Goal: Complete application form: Complete application form

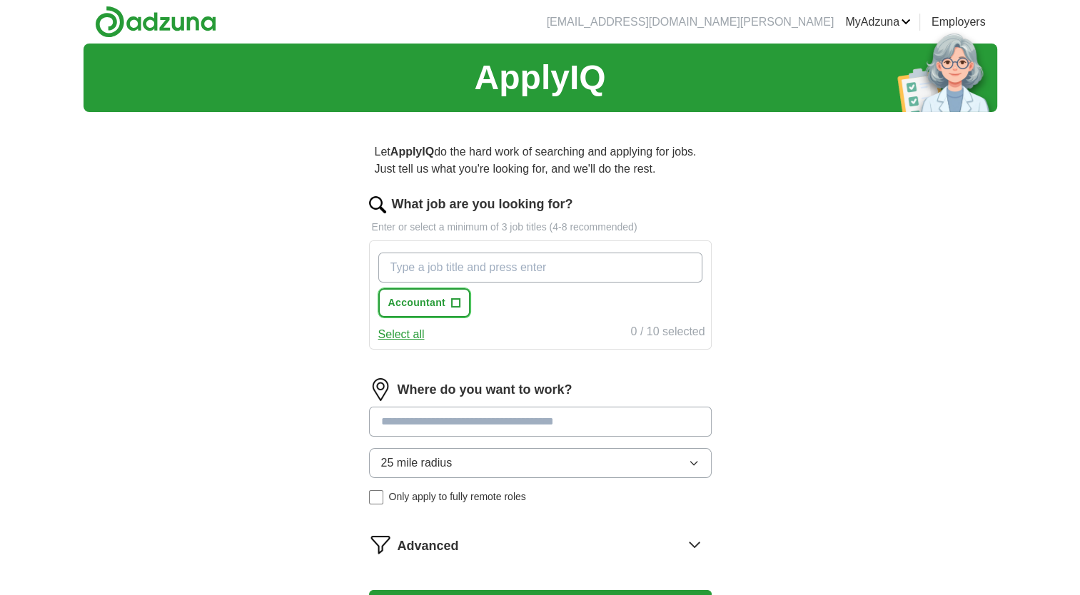
click at [445, 298] on button "Accountant +" at bounding box center [424, 302] width 93 height 29
click at [462, 269] on input "What job are you looking for?" at bounding box center [540, 268] width 324 height 30
type input "tax intern"
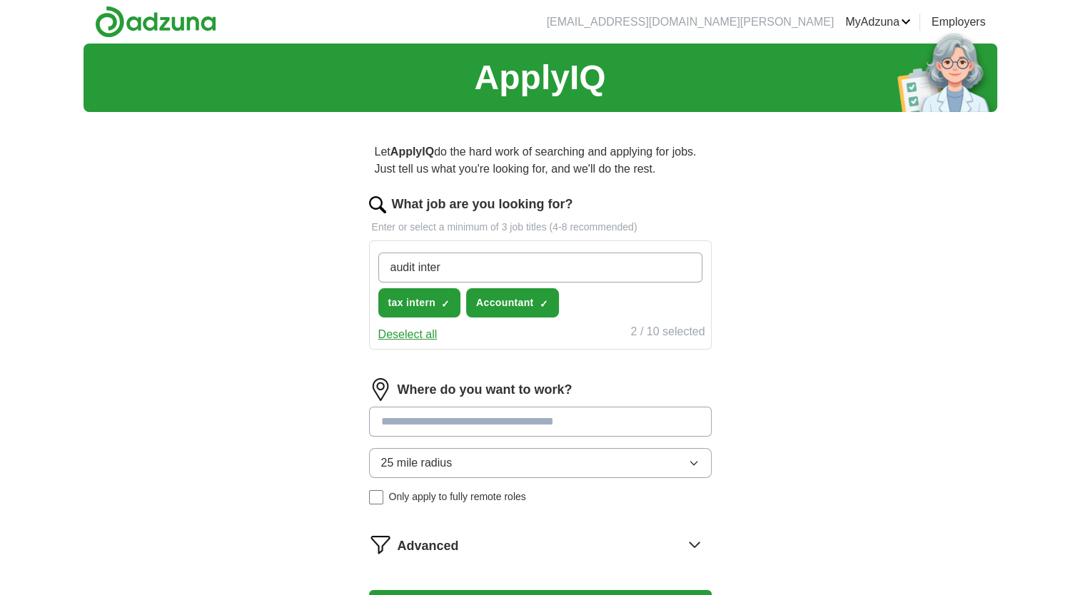
type input "audit intern"
type input "tax associate"
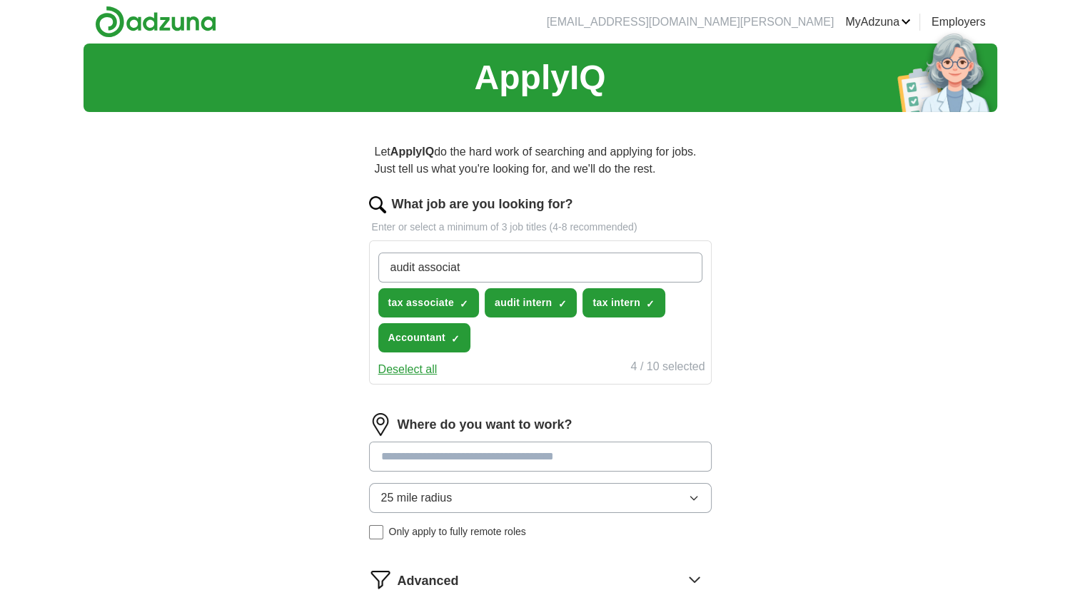
type input "audit associate"
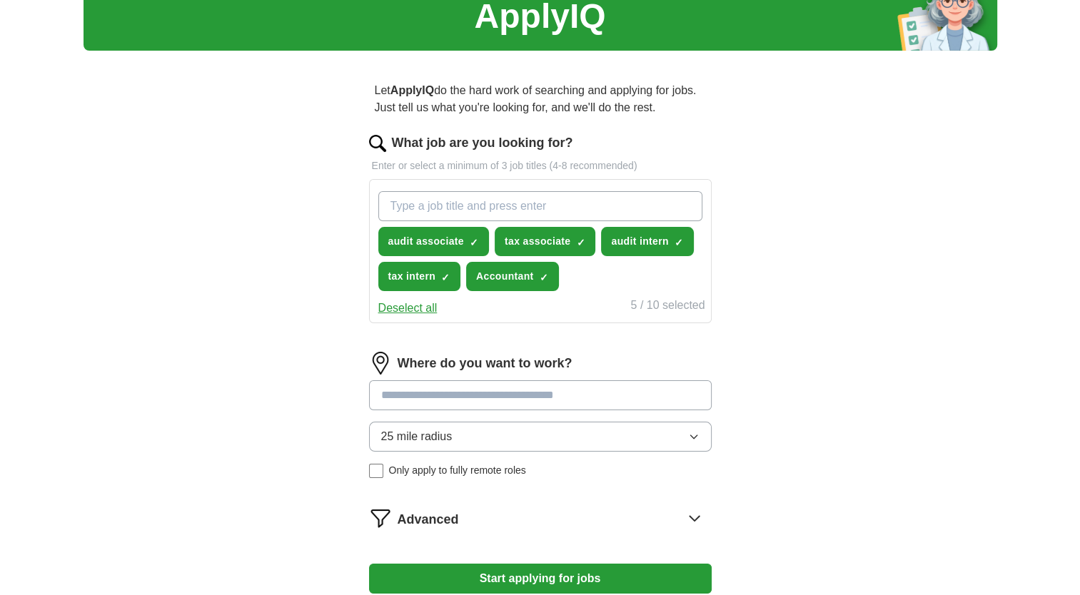
scroll to position [47, 0]
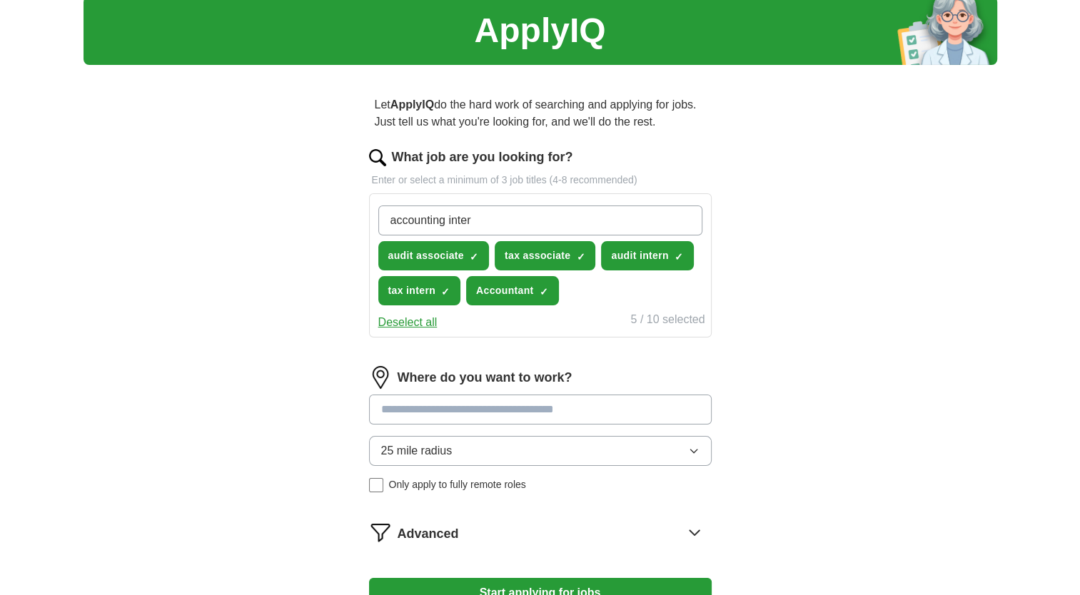
type input "accounting intern"
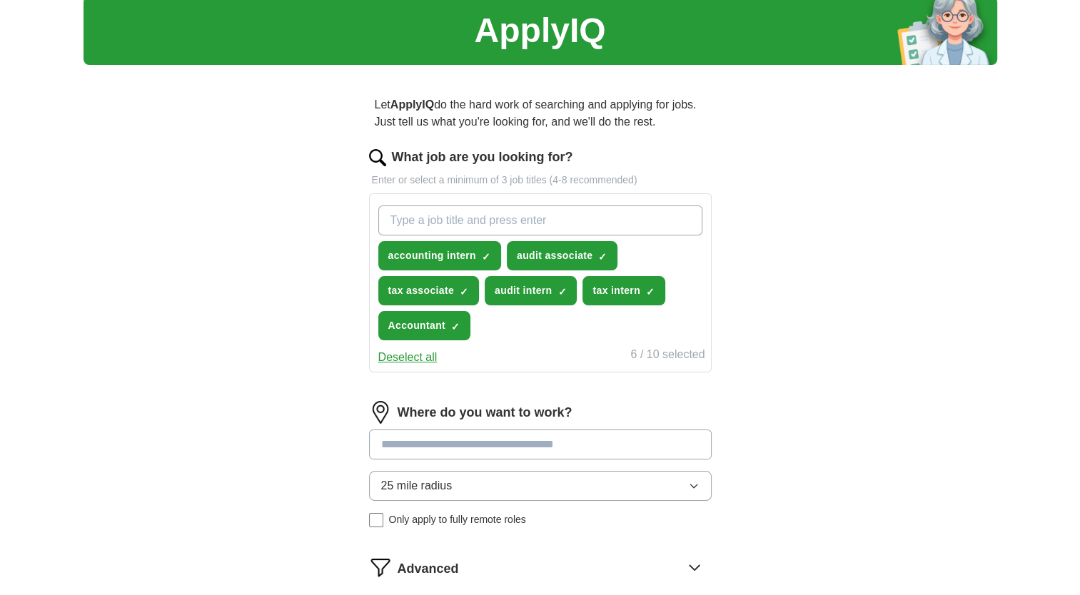
click at [438, 432] on input at bounding box center [540, 445] width 343 height 30
click at [433, 477] on div "Where do you want to work? 25 mile radius Only apply to fully remote roles" at bounding box center [540, 470] width 343 height 138
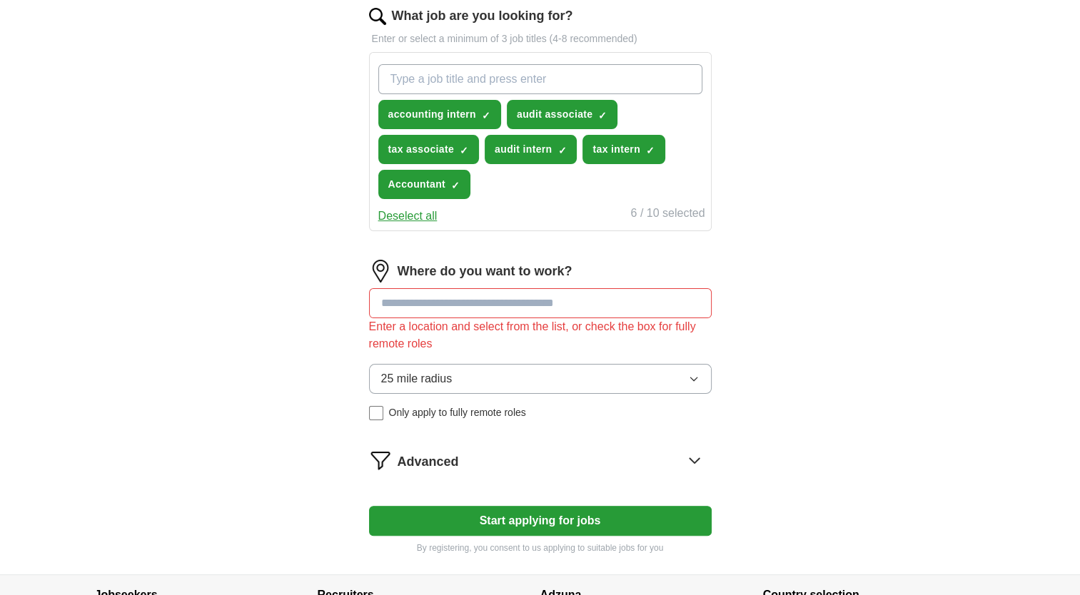
scroll to position [206, 0]
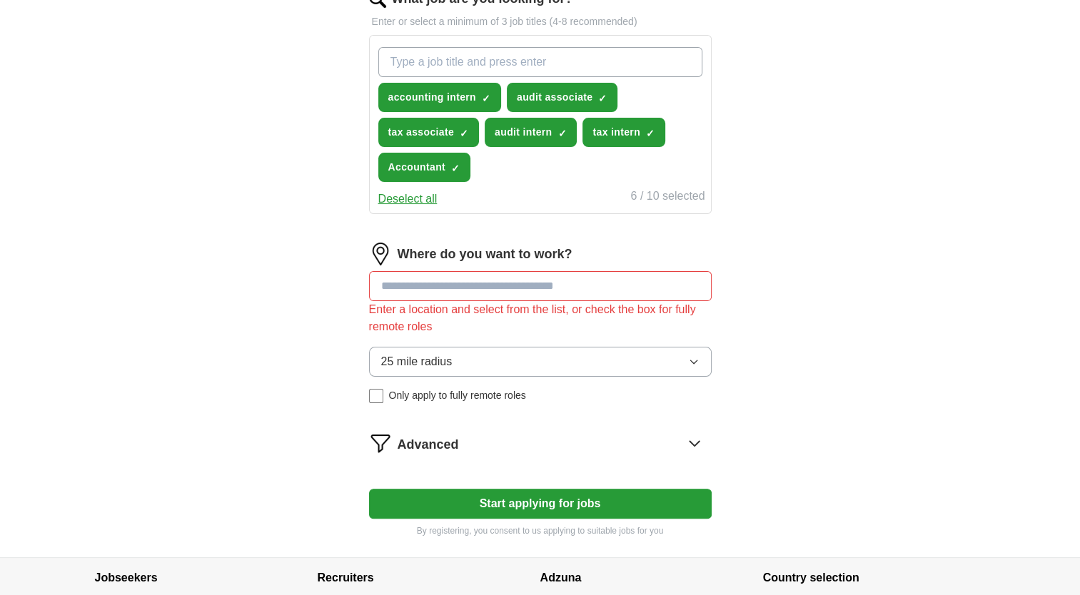
click at [407, 353] on span "25 mile radius" at bounding box center [416, 361] width 71 height 17
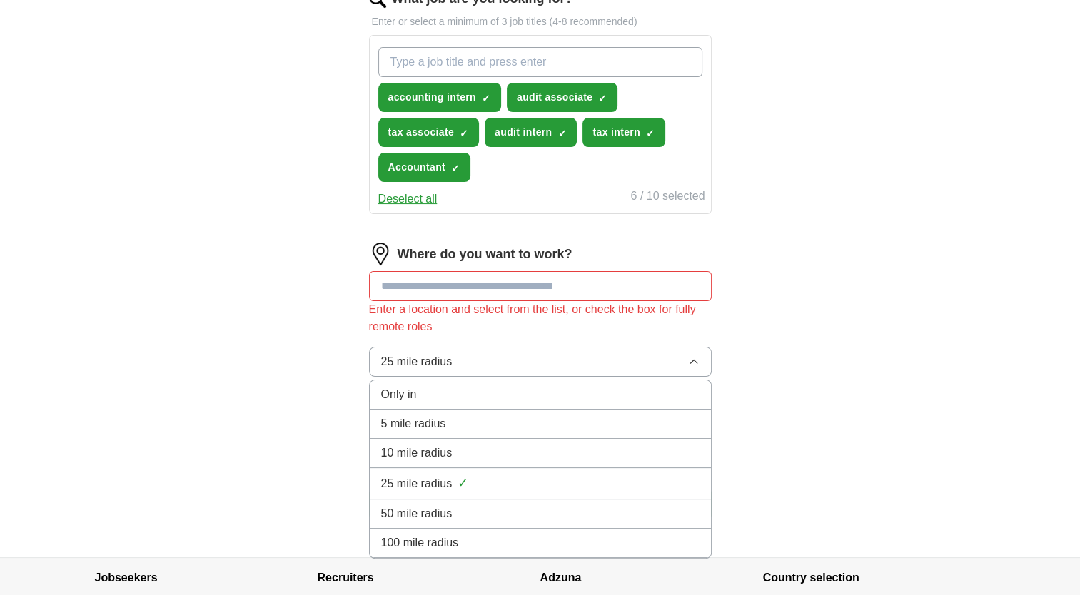
click at [405, 550] on li "100 mile radius" at bounding box center [540, 543] width 341 height 29
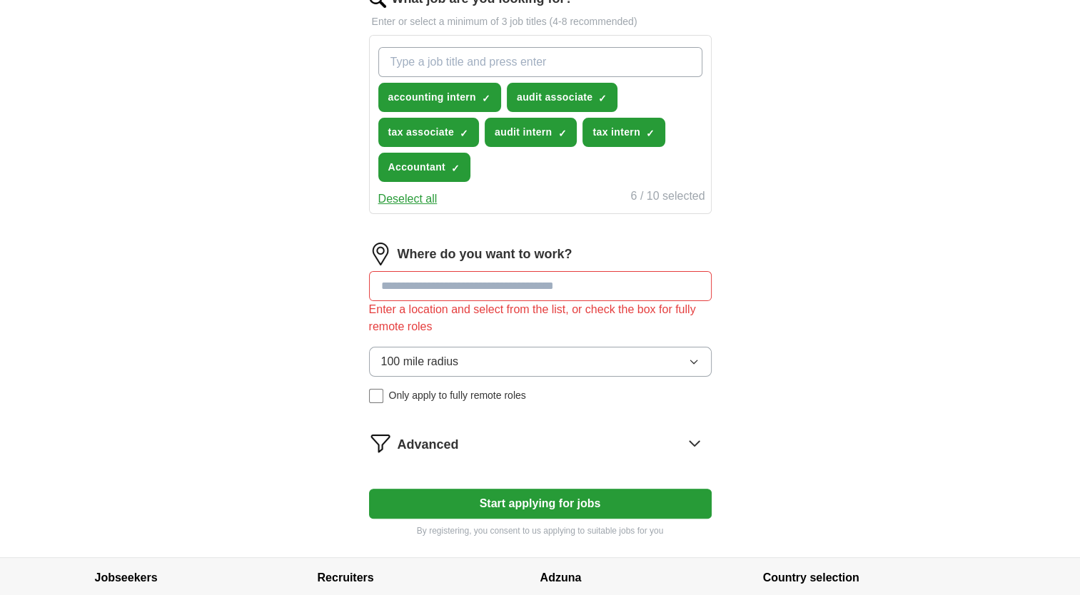
click at [420, 361] on span "100 mile radius" at bounding box center [420, 361] width 78 height 17
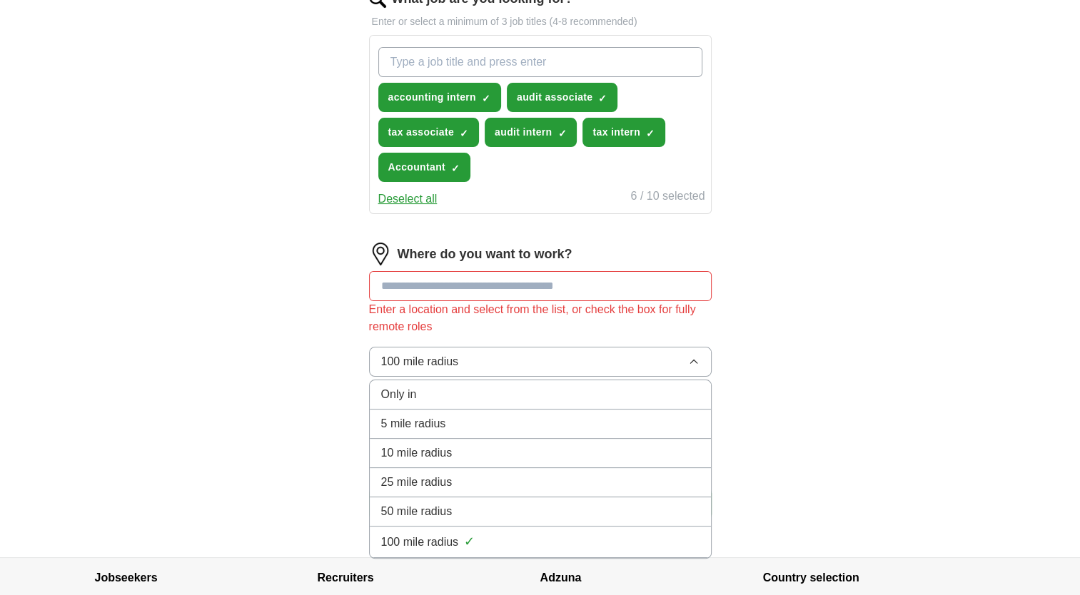
scroll to position [308, 0]
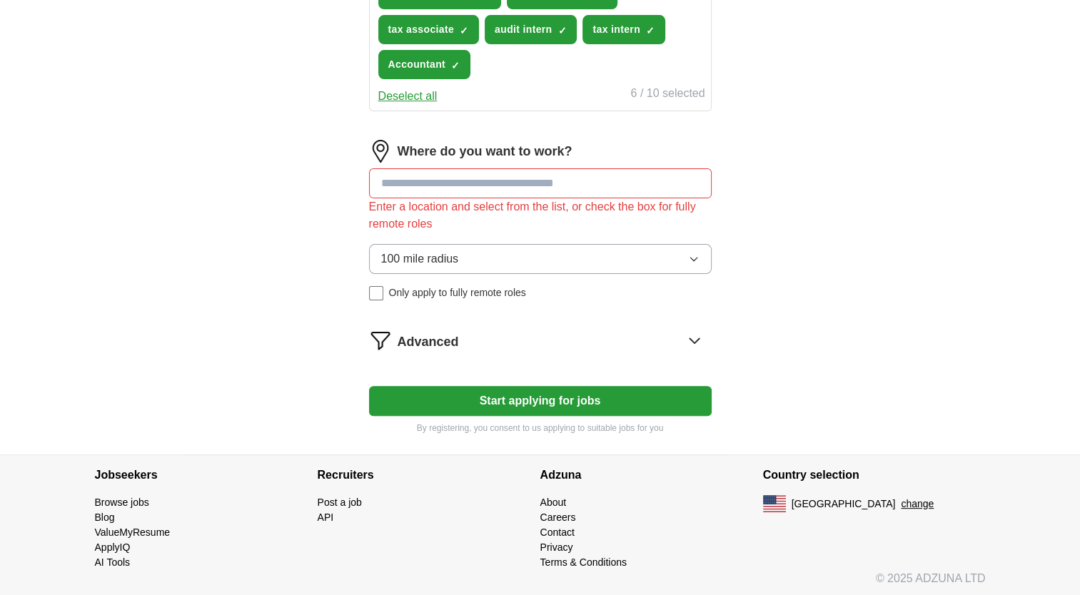
click at [325, 282] on div "Let ApplyIQ do the hard work of searching and applying for jobs. Just tell us w…" at bounding box center [540, 134] width 457 height 639
click at [437, 186] on input at bounding box center [540, 183] width 343 height 30
click at [450, 393] on button "Start applying for jobs" at bounding box center [540, 401] width 343 height 30
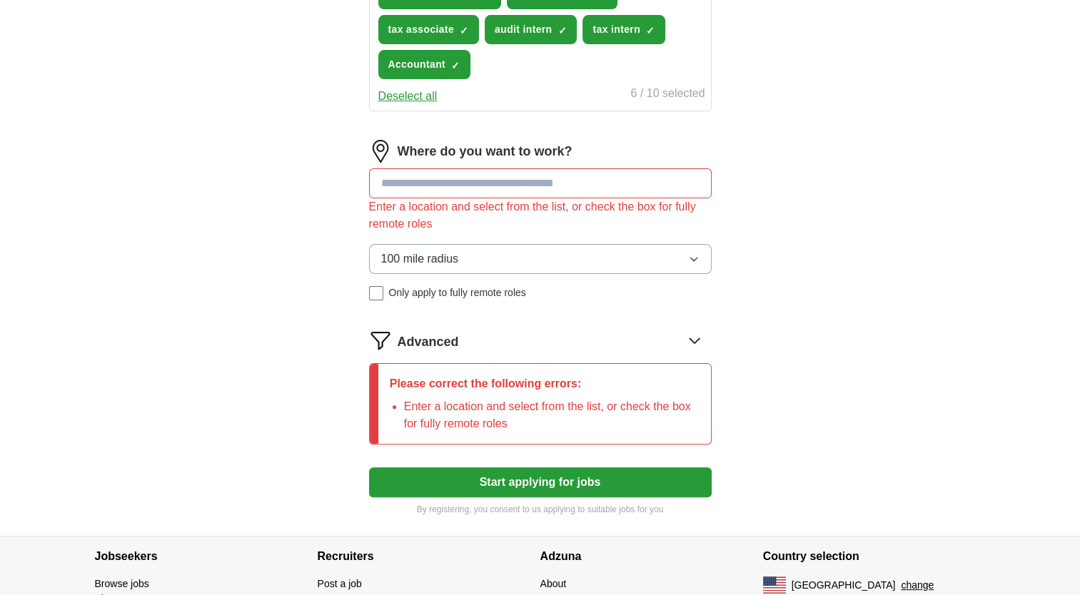
click at [417, 183] on input at bounding box center [540, 183] width 343 height 30
type input "*"
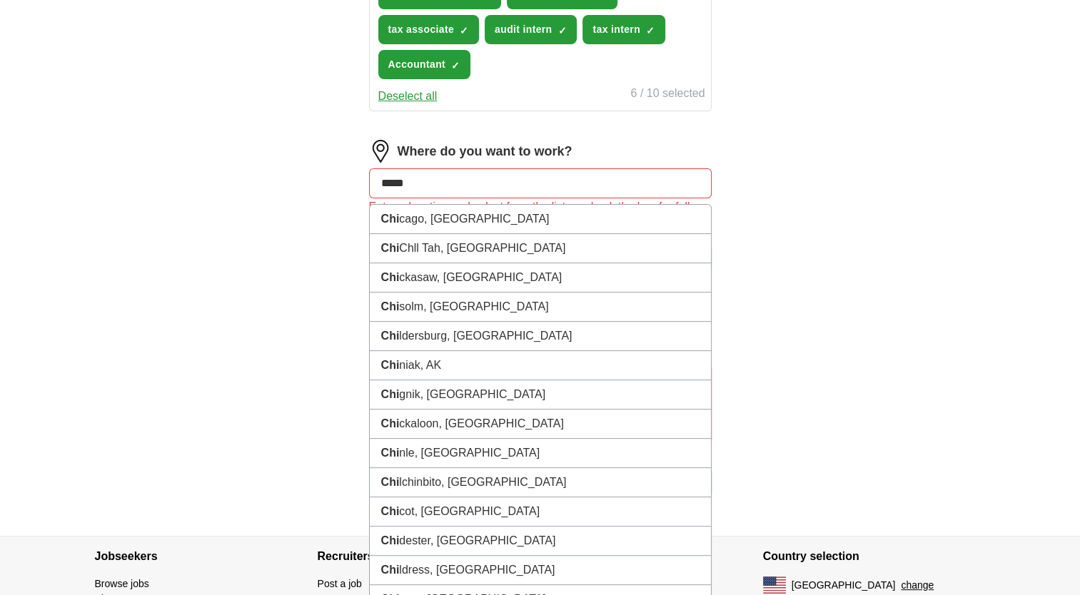
type input "******"
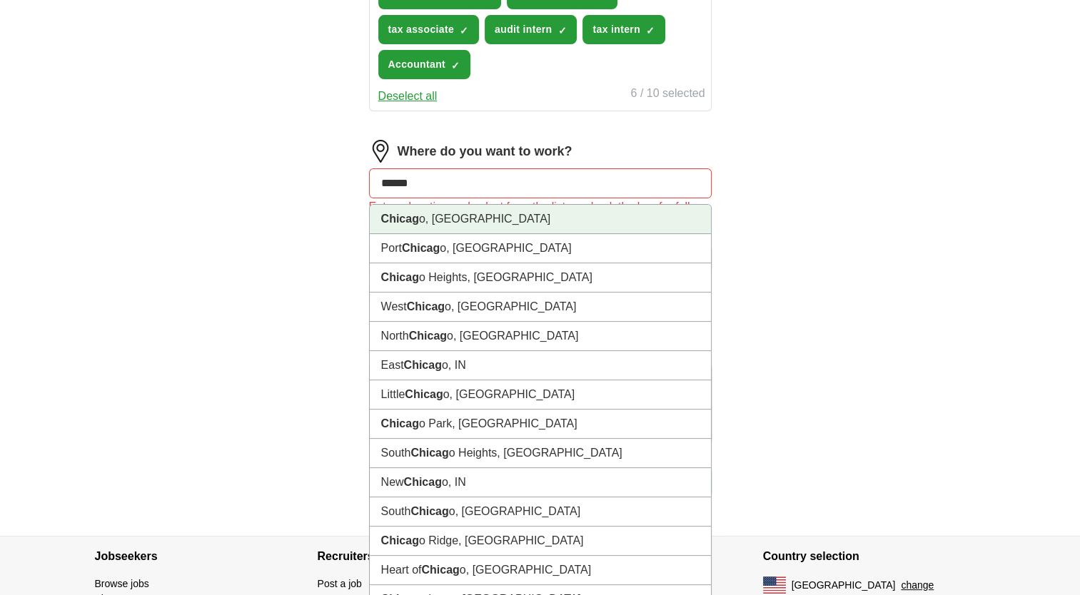
click at [416, 217] on strong "Chicag" at bounding box center [400, 219] width 38 height 12
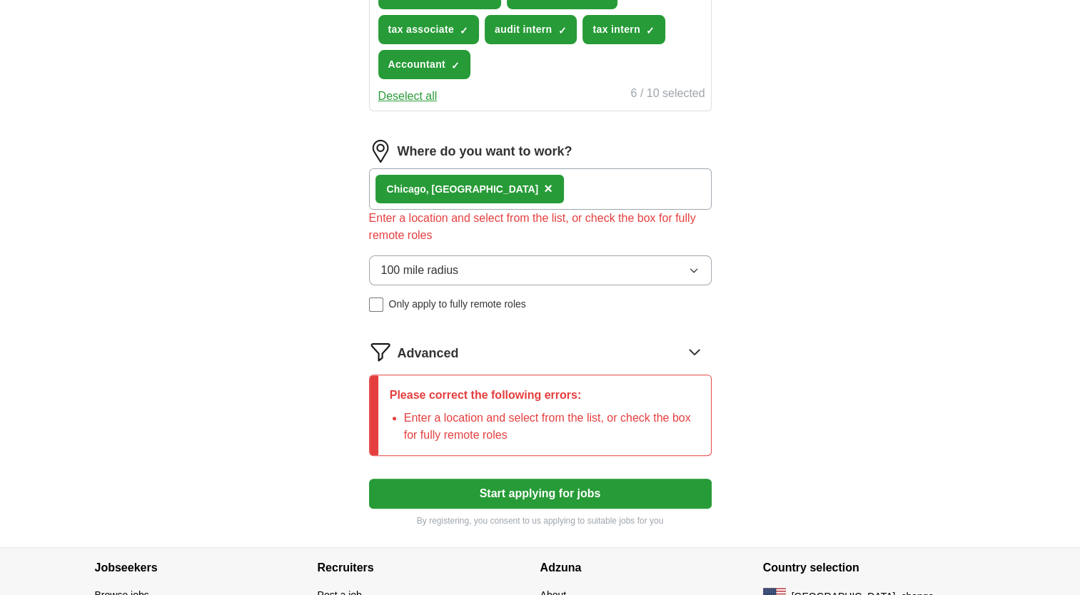
scroll to position [285, 0]
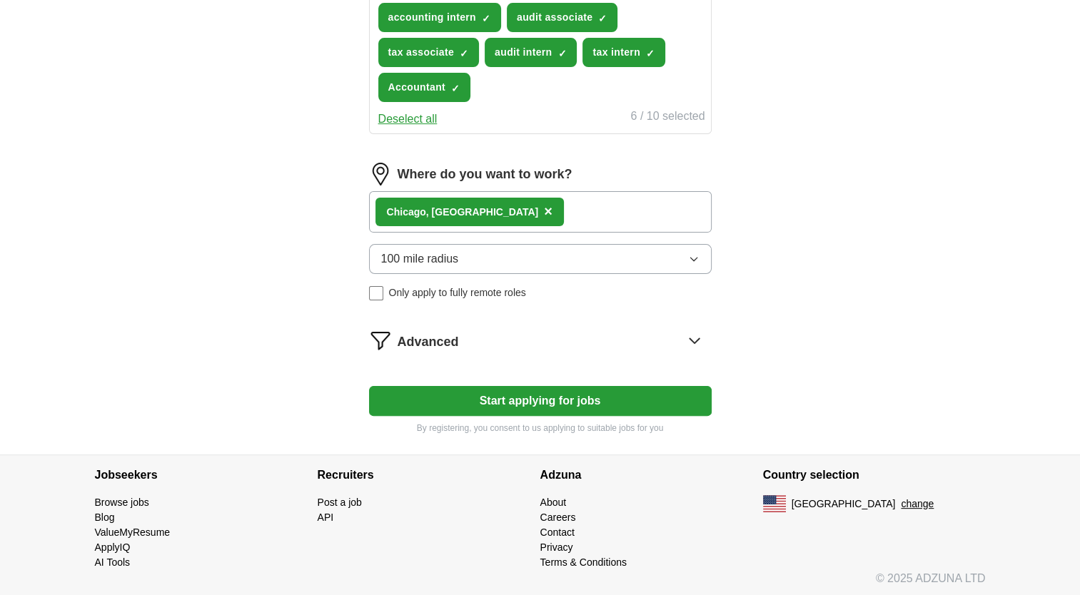
click at [639, 259] on button "100 mile radius" at bounding box center [540, 259] width 343 height 30
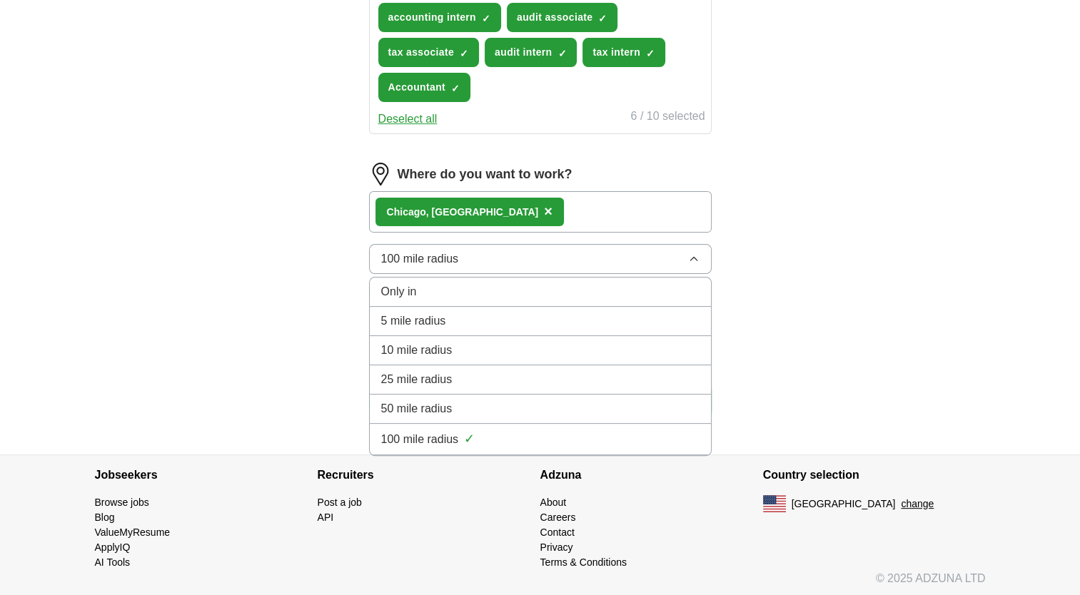
click at [498, 263] on button "100 mile radius" at bounding box center [540, 259] width 343 height 30
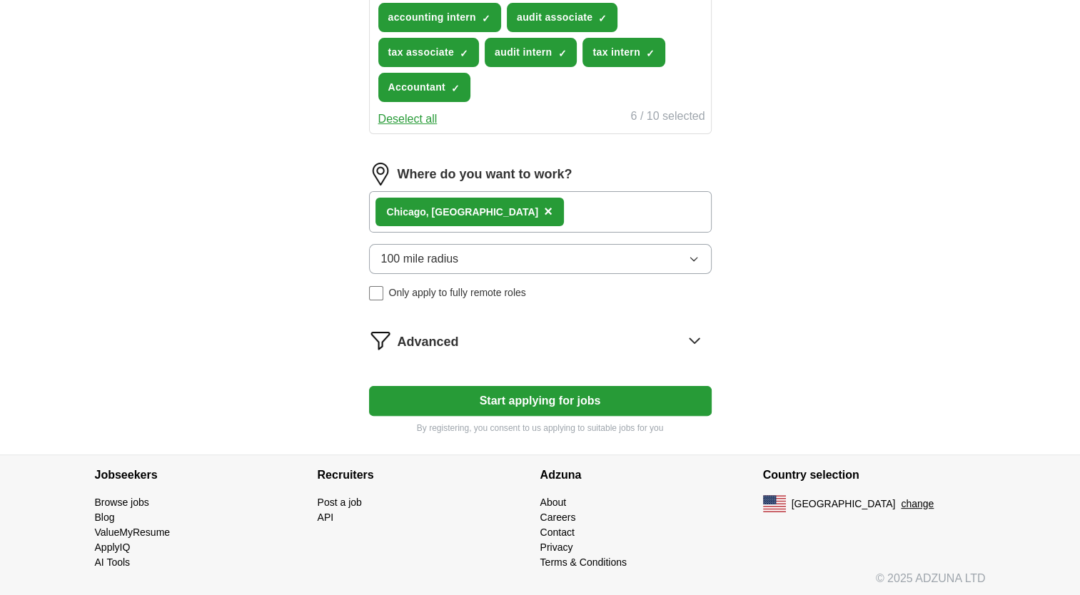
drag, startPoint x: 480, startPoint y: 380, endPoint x: 477, endPoint y: 397, distance: 18.2
click at [477, 397] on form "What job are you looking for? Enter or select a minimum of 3 job titles (4-8 re…" at bounding box center [540, 171] width 343 height 525
click at [477, 397] on button "Start applying for jobs" at bounding box center [540, 401] width 343 height 30
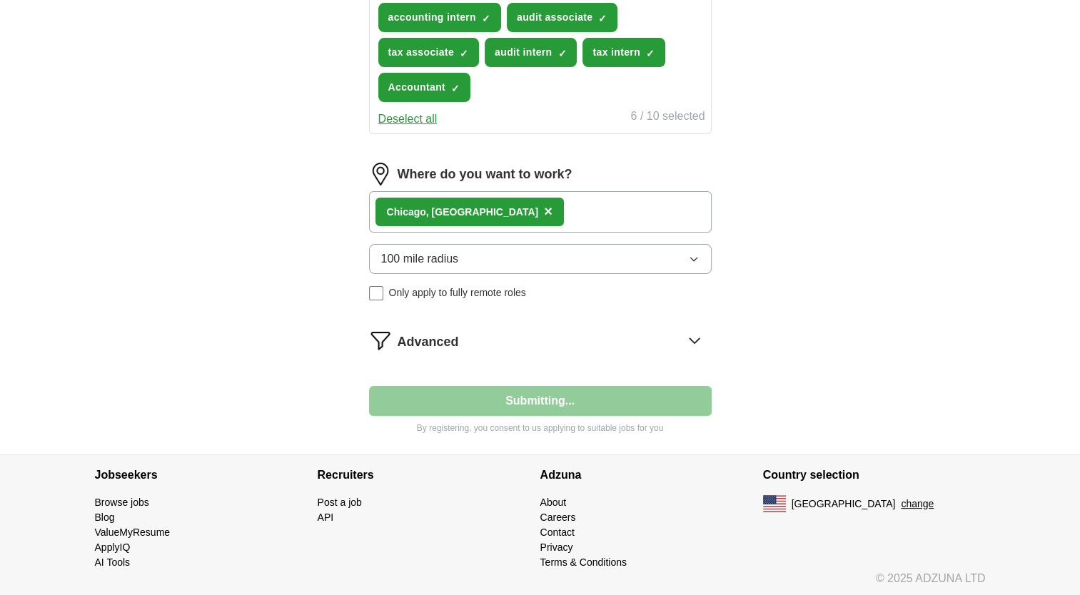
select select "**"
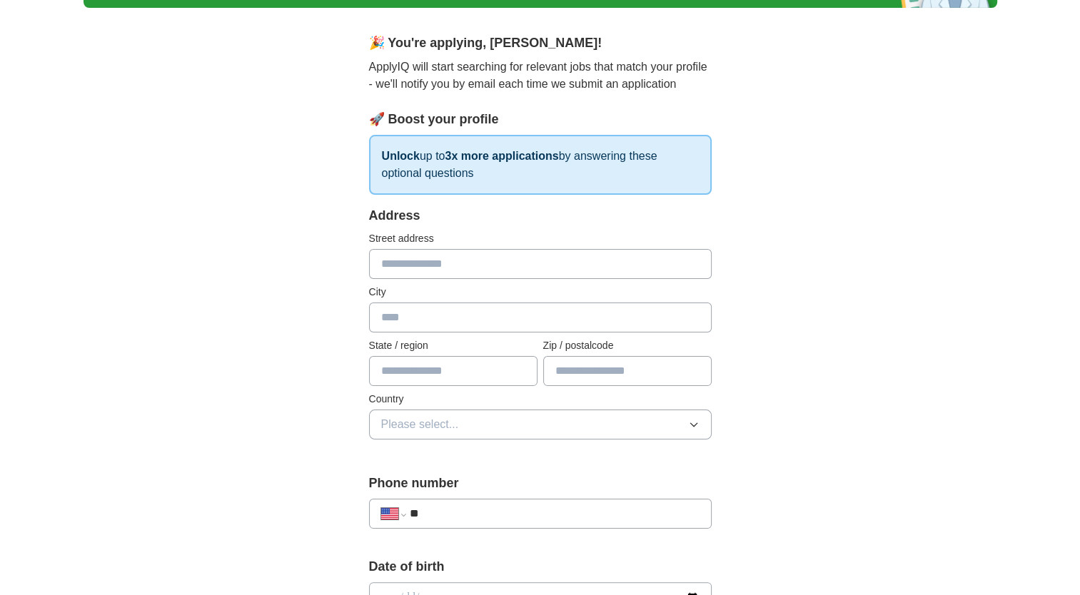
scroll to position [0, 0]
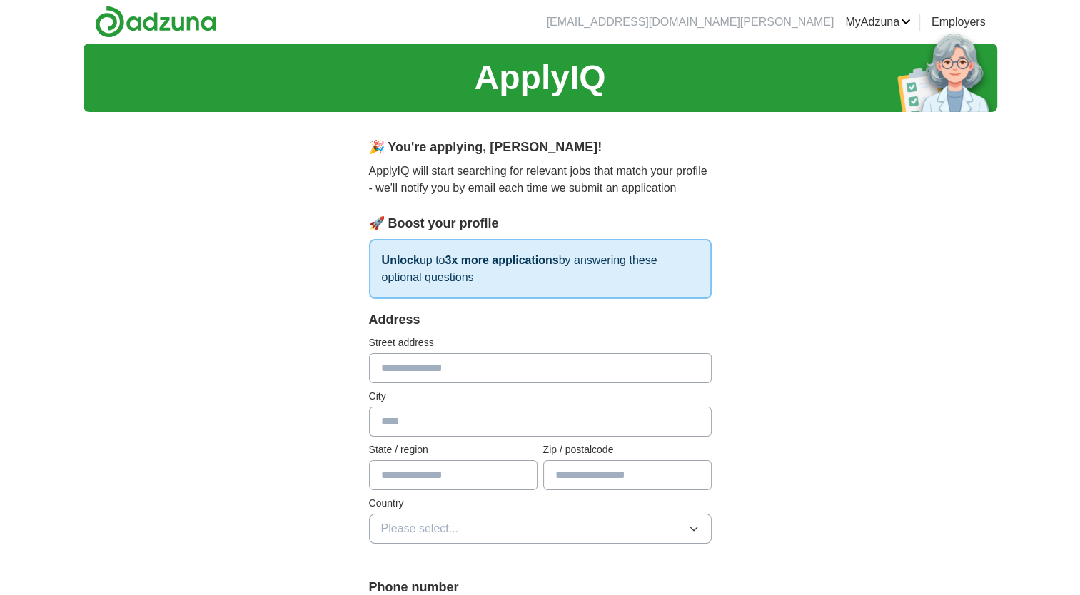
click at [403, 373] on input "text" at bounding box center [540, 368] width 343 height 30
type input "**********"
type input "******"
type input "********"
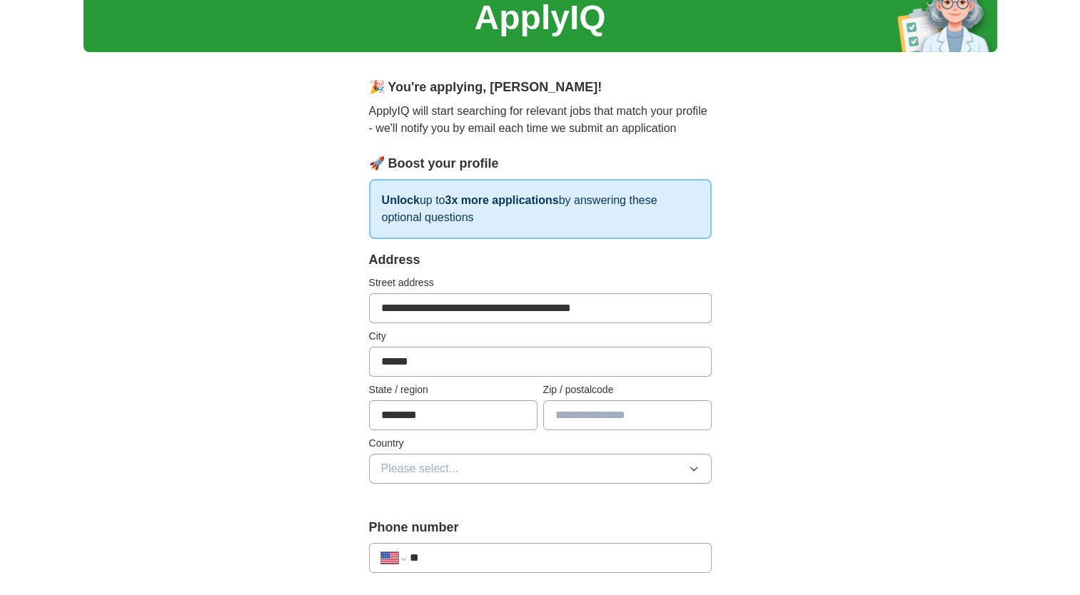
scroll to position [66, 0]
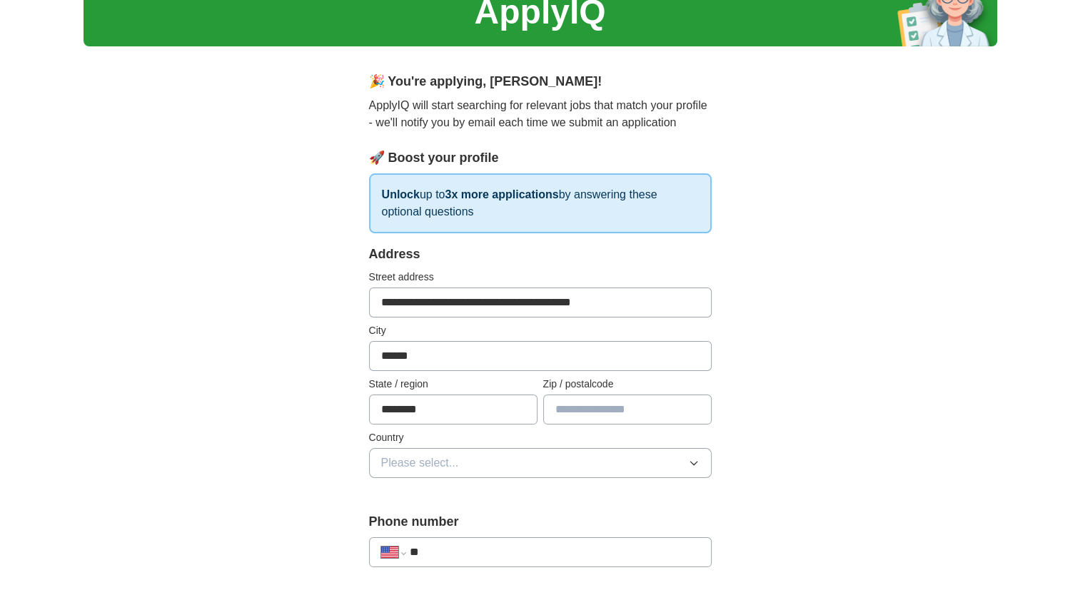
click at [554, 403] on input "text" at bounding box center [627, 410] width 168 height 30
type input "*****"
click at [458, 462] on button "Please select..." at bounding box center [540, 463] width 343 height 30
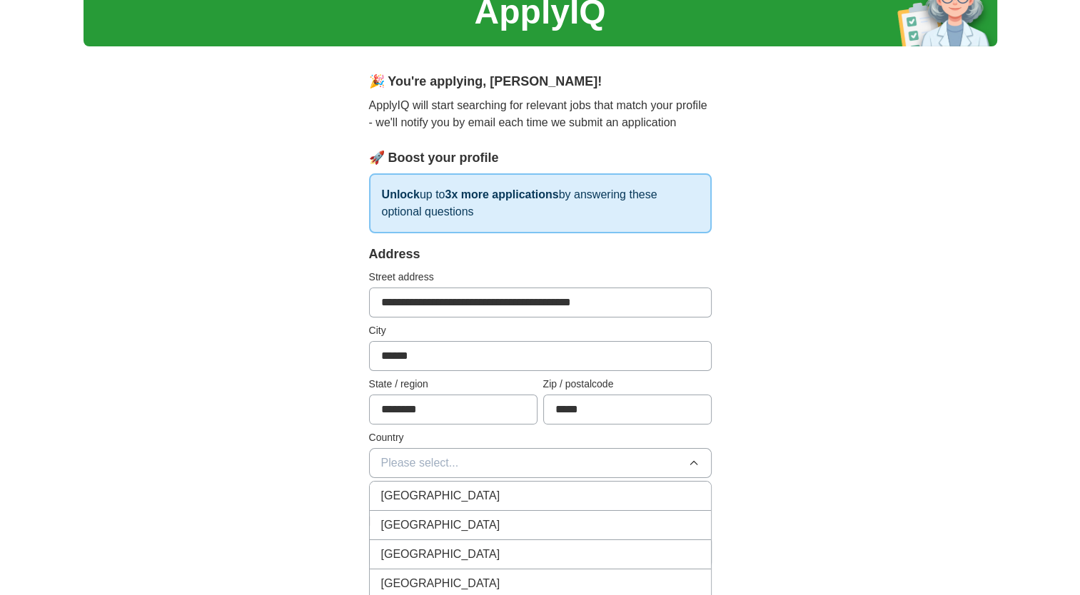
click at [422, 519] on span "[GEOGRAPHIC_DATA]" at bounding box center [440, 525] width 119 height 17
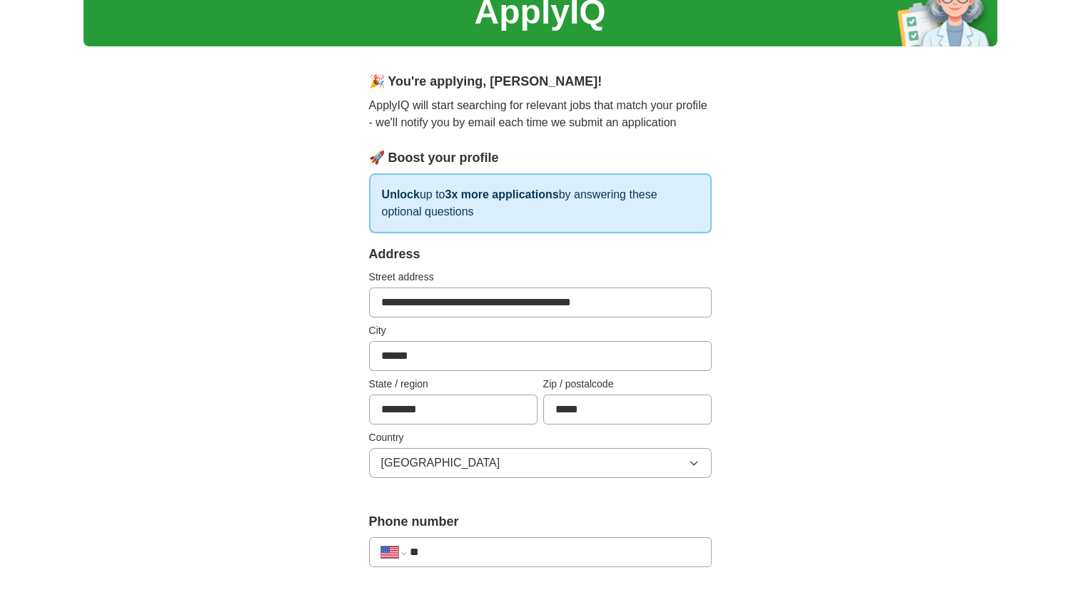
click at [451, 544] on input "**" at bounding box center [554, 552] width 290 height 17
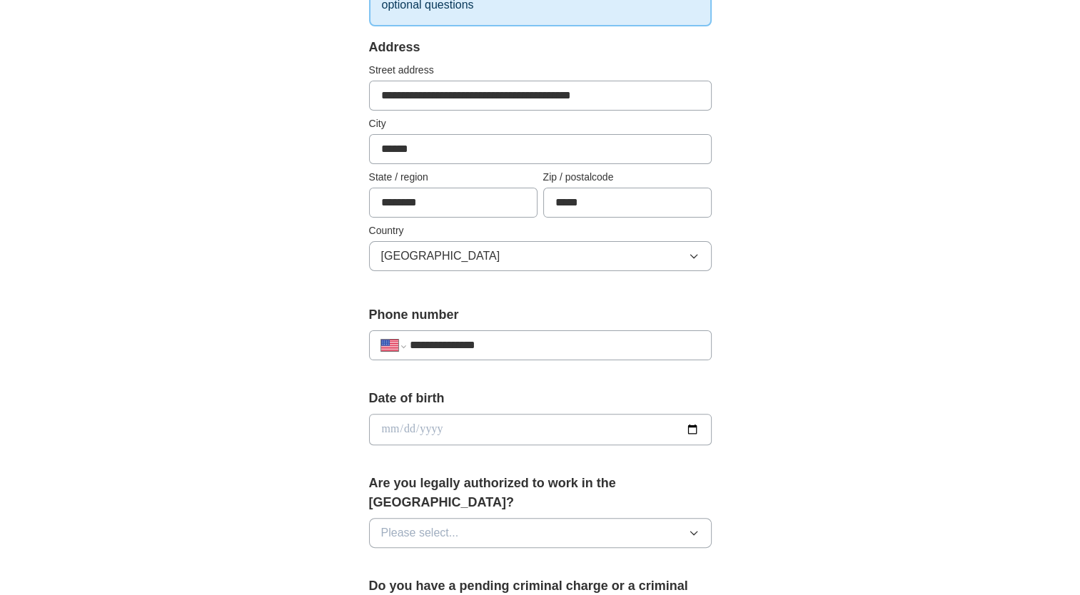
scroll to position [428, 0]
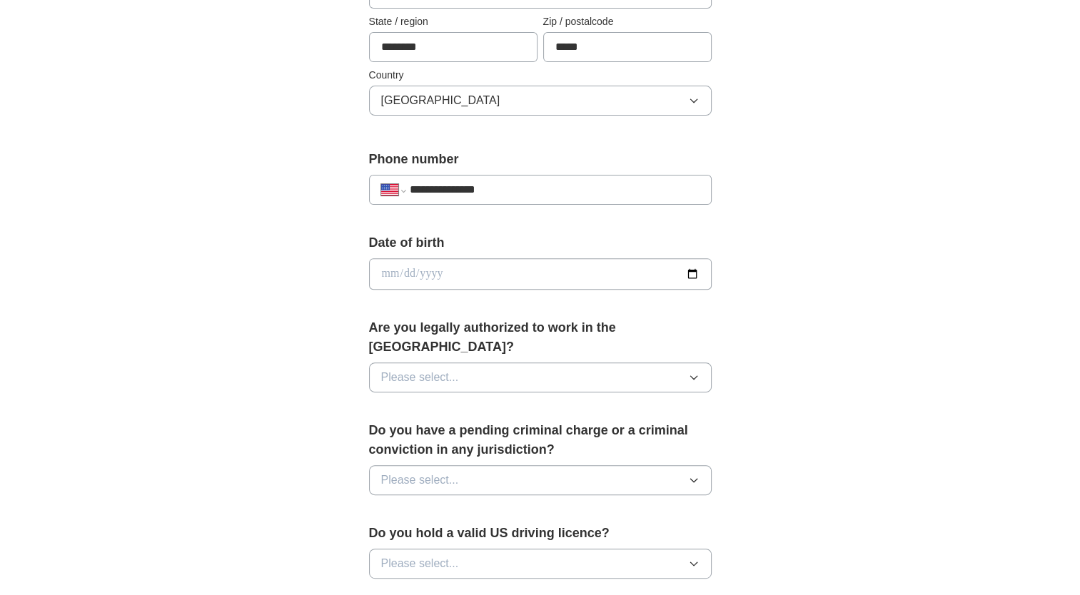
type input "**********"
click at [423, 263] on input "date" at bounding box center [540, 273] width 343 height 31
type input "**********"
drag, startPoint x: 468, startPoint y: 372, endPoint x: 468, endPoint y: 360, distance: 12.1
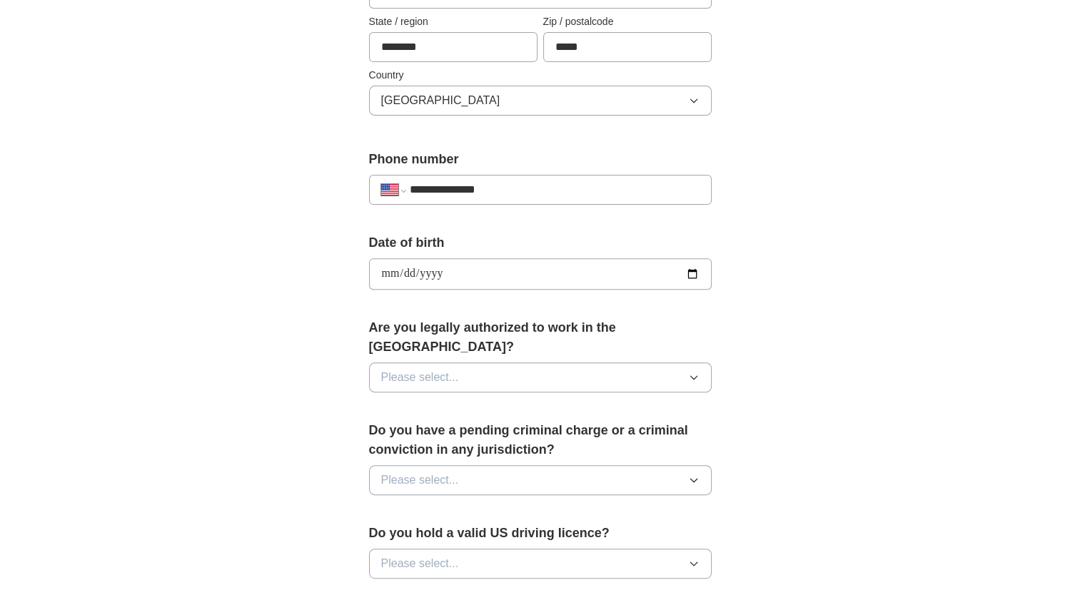
click at [468, 360] on div "Are you legally authorized to work in the [GEOGRAPHIC_DATA]? Please select..." at bounding box center [540, 361] width 343 height 86
click at [468, 362] on button "Please select..." at bounding box center [540, 377] width 343 height 30
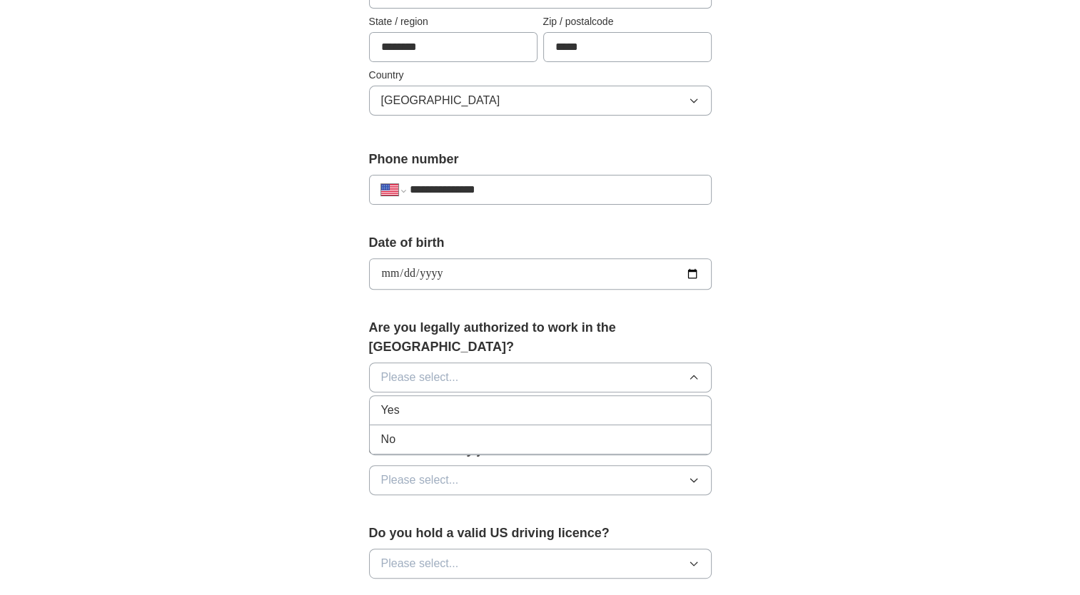
click at [432, 402] on div "Yes" at bounding box center [540, 410] width 318 height 17
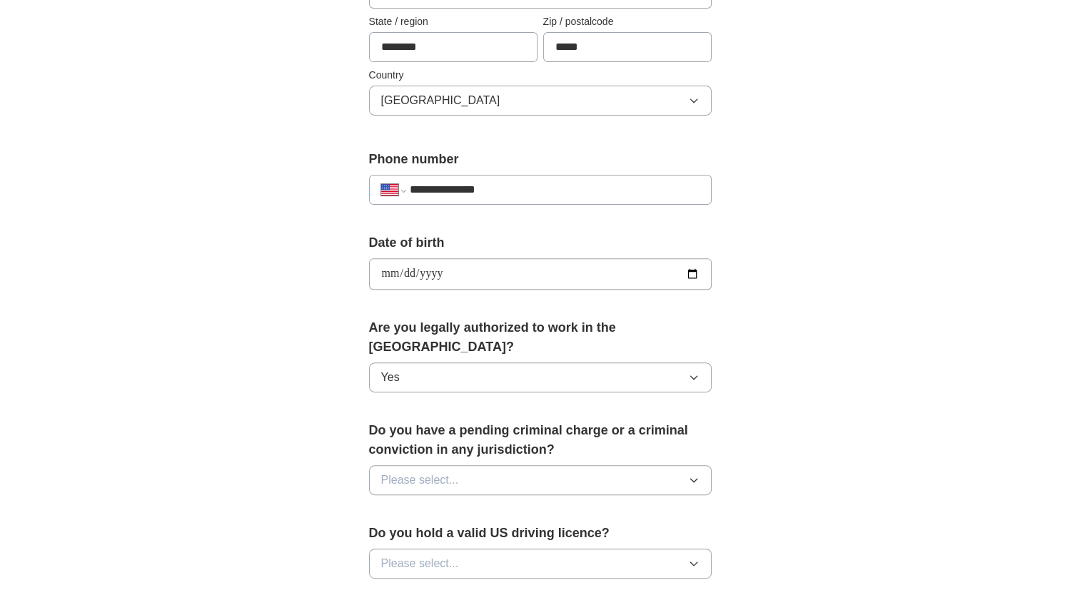
click at [447, 472] on button "Please select..." at bounding box center [540, 480] width 343 height 30
click at [445, 472] on button "Please select..." at bounding box center [540, 480] width 343 height 30
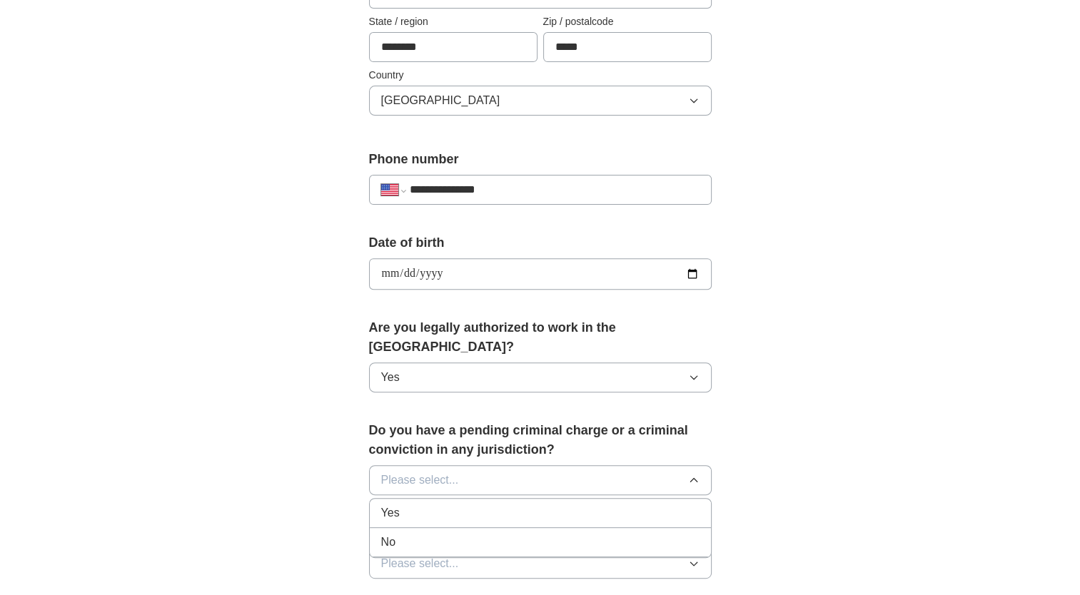
click at [432, 529] on li "No" at bounding box center [540, 542] width 341 height 29
click at [432, 549] on button "Please select..." at bounding box center [540, 564] width 343 height 30
click at [416, 588] on div "Yes" at bounding box center [540, 596] width 318 height 17
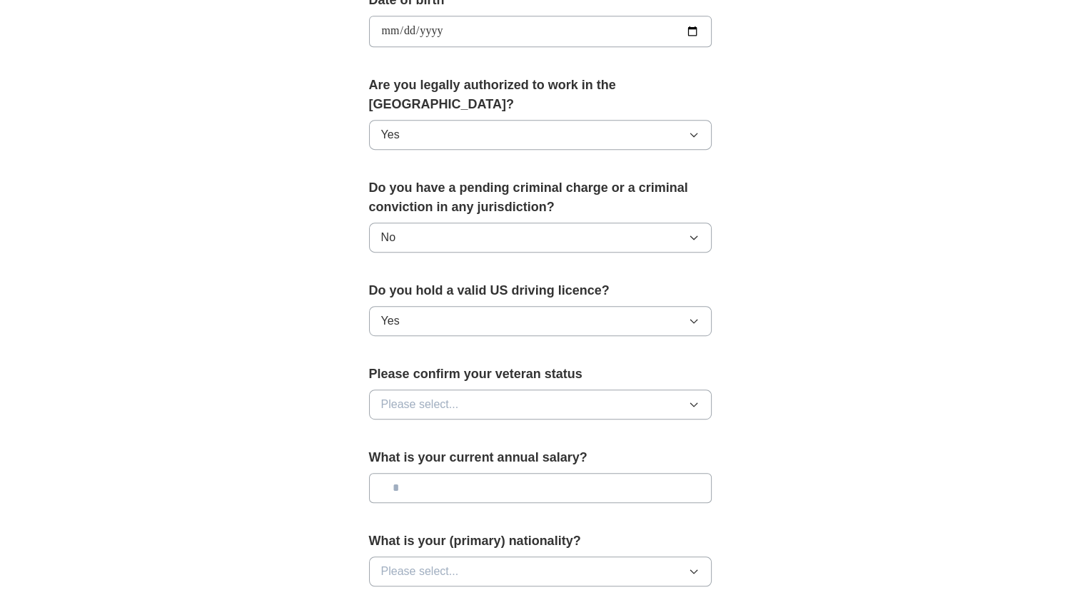
scroll to position [679, 0]
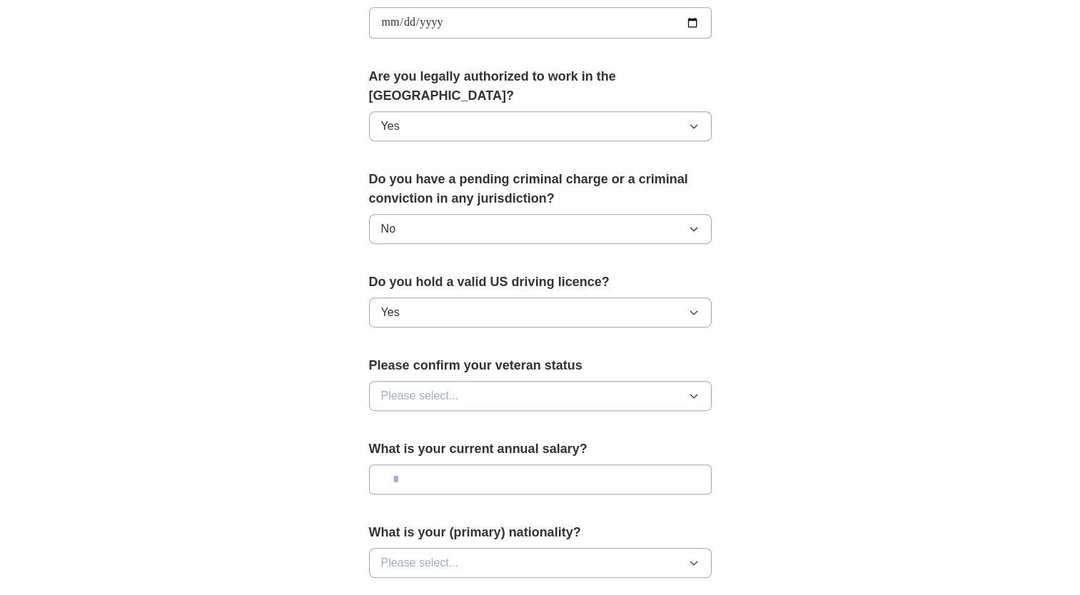
click at [447, 387] on span "Please select..." at bounding box center [420, 395] width 78 height 17
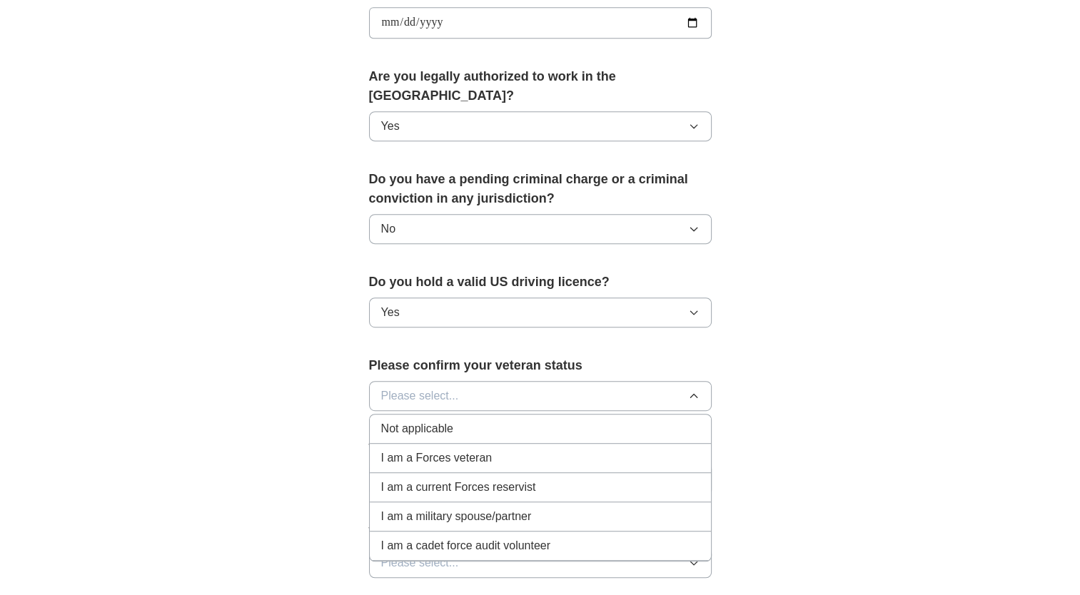
click at [435, 420] on span "Not applicable" at bounding box center [417, 428] width 72 height 17
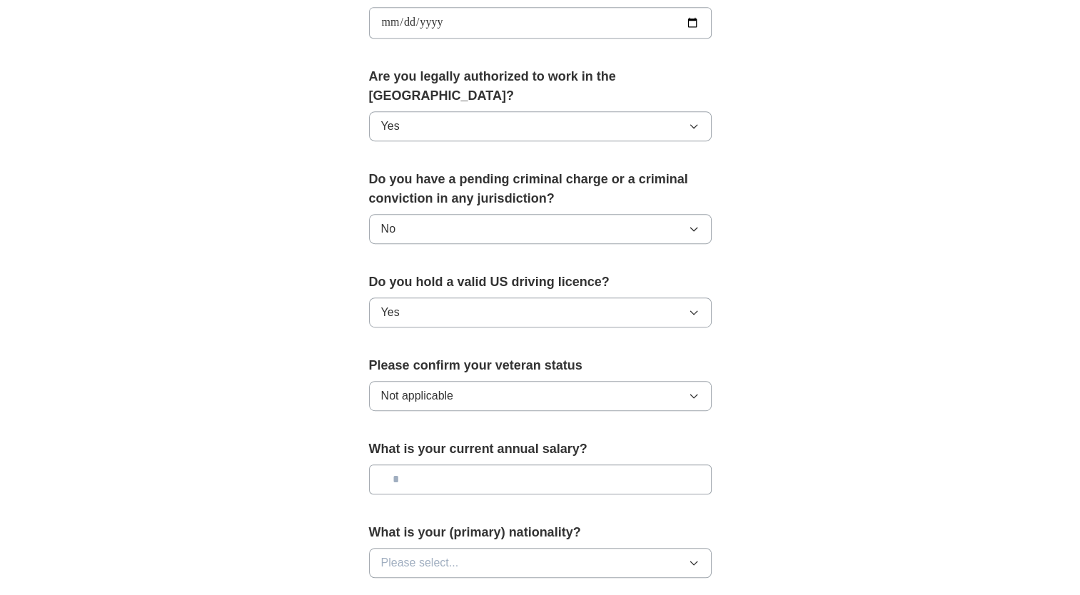
click at [442, 465] on input "text" at bounding box center [540, 480] width 343 height 30
type input "**"
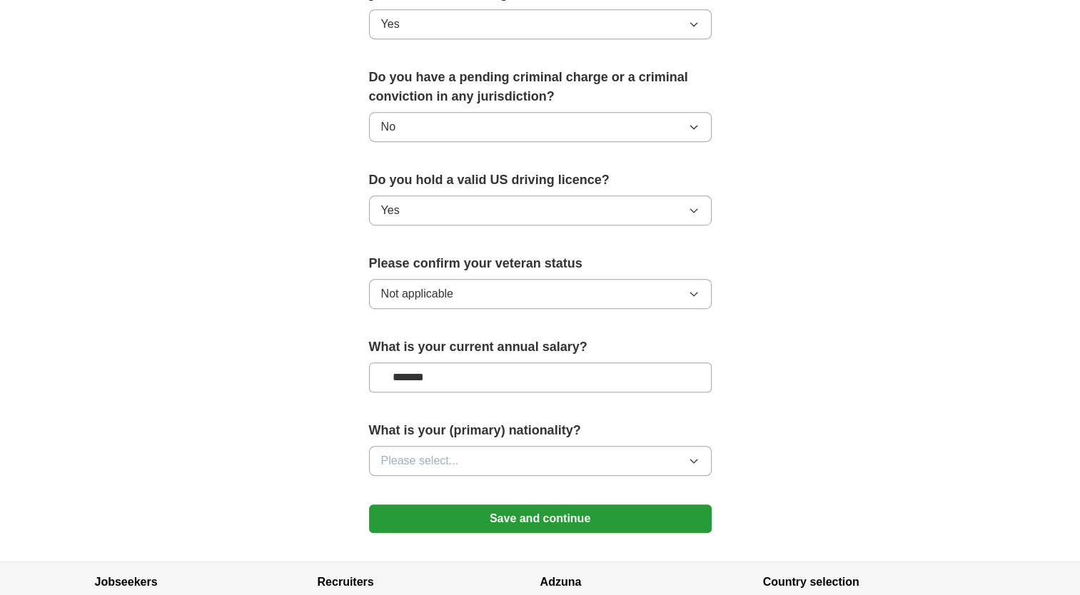
scroll to position [782, 0]
type input "*******"
click at [443, 452] on span "Please select..." at bounding box center [420, 460] width 78 height 17
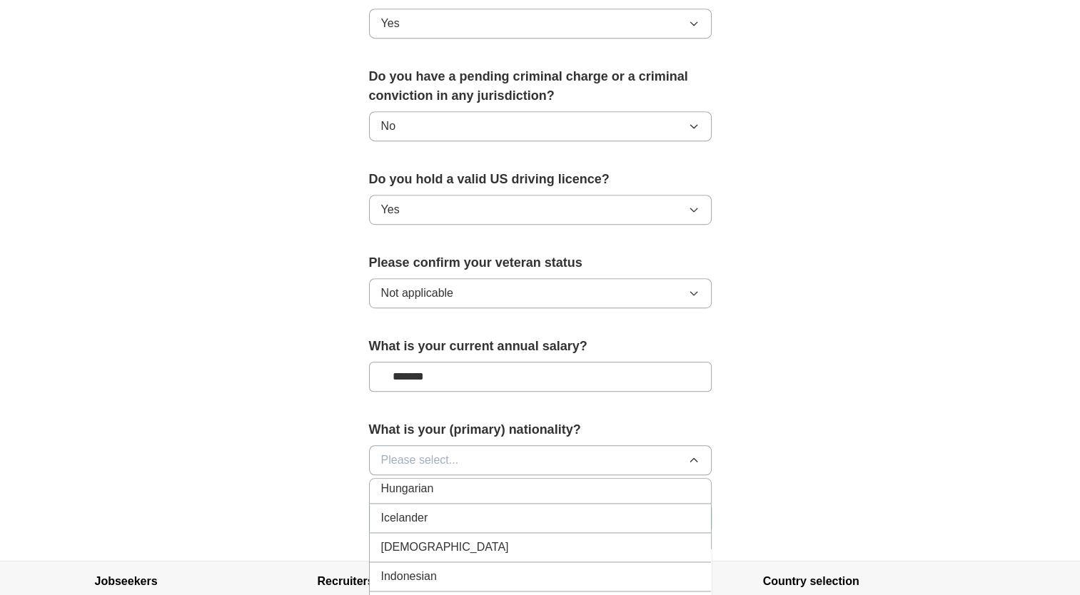
scroll to position [2285, 0]
click at [417, 540] on div "[DEMOGRAPHIC_DATA]" at bounding box center [540, 548] width 318 height 17
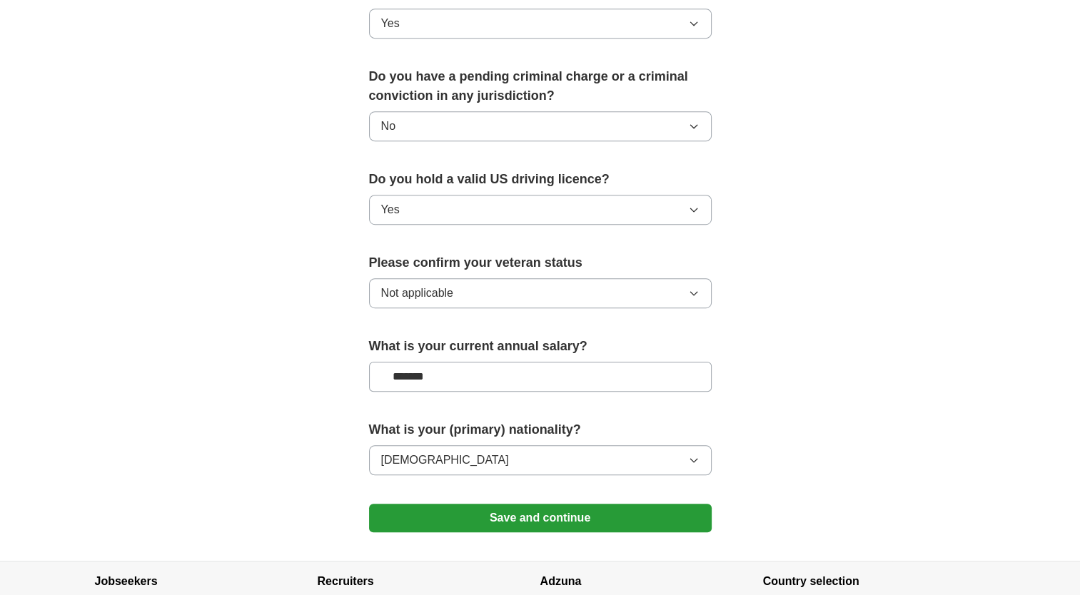
click at [434, 504] on button "Save and continue" at bounding box center [540, 518] width 343 height 29
